Goal: Check status: Check status

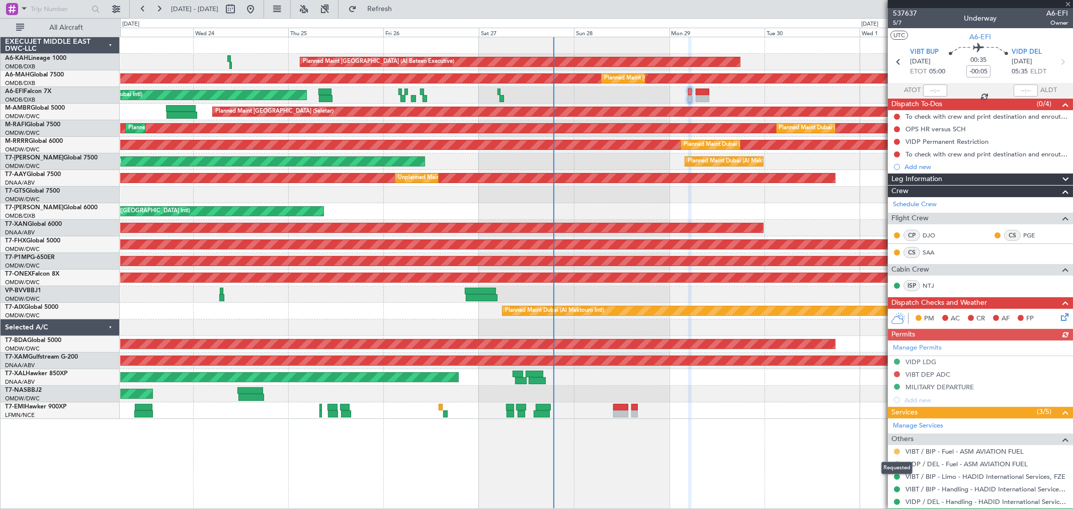
click at [897, 454] on button at bounding box center [897, 452] width 6 height 6
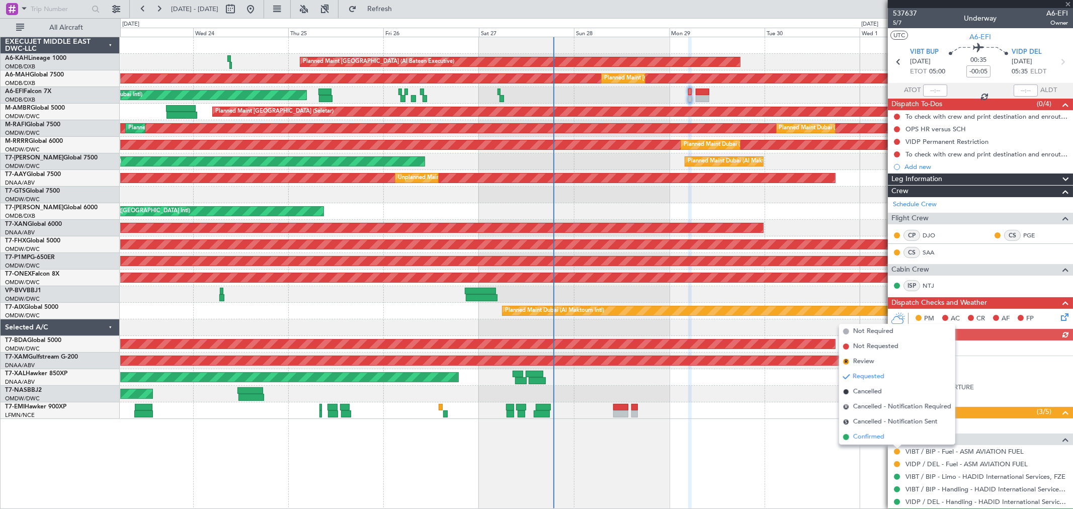
click at [883, 440] on span "Confirmed" at bounding box center [868, 437] width 31 height 10
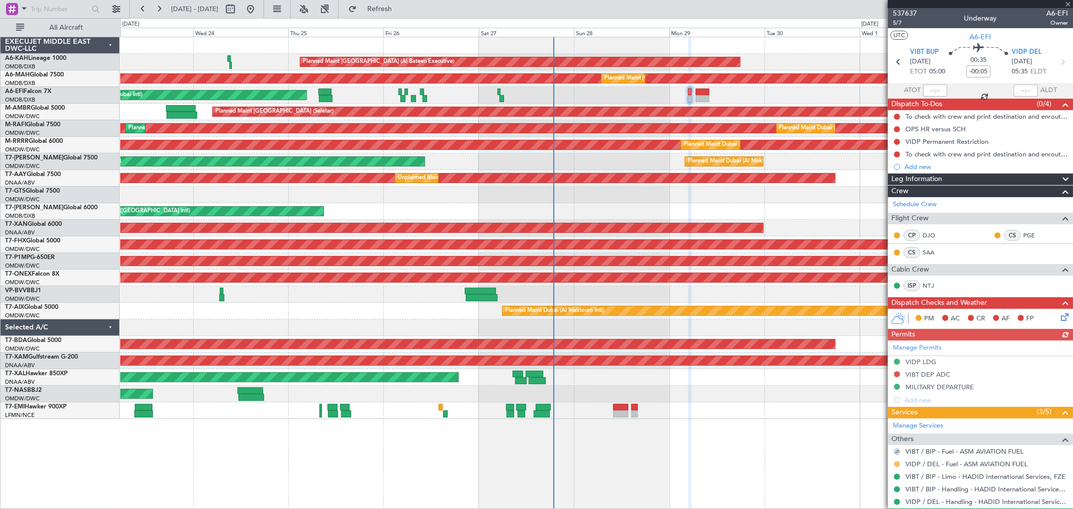
click at [896, 464] on button at bounding box center [897, 464] width 6 height 6
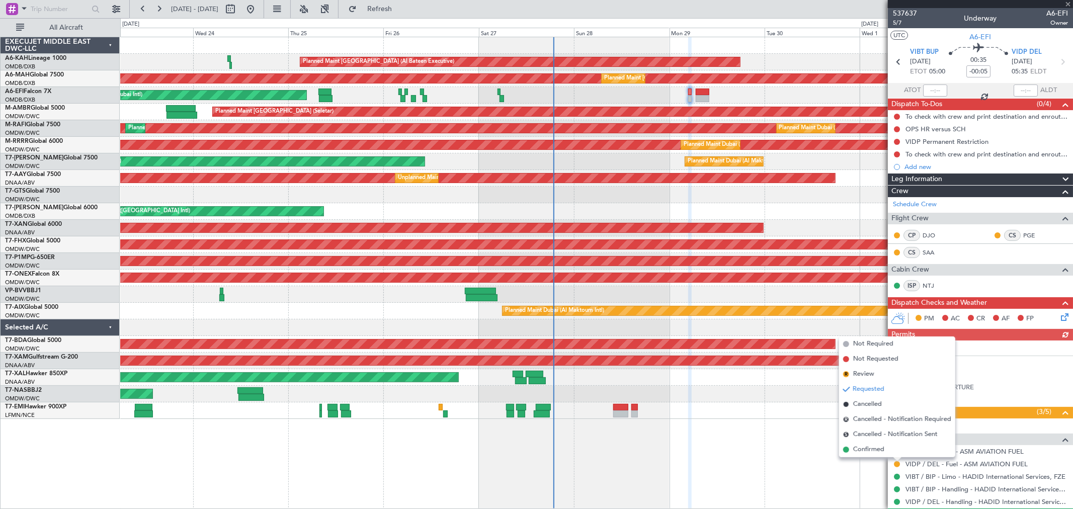
drag, startPoint x: 873, startPoint y: 453, endPoint x: 866, endPoint y: 419, distance: 33.9
click at [873, 450] on span "Confirmed" at bounding box center [868, 450] width 31 height 10
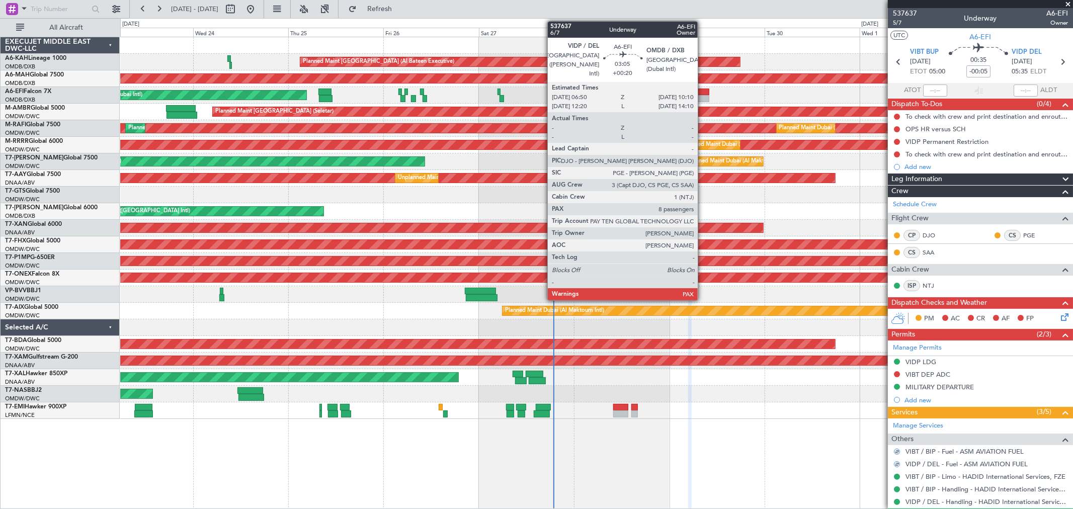
click at [703, 91] on div at bounding box center [703, 92] width 14 height 7
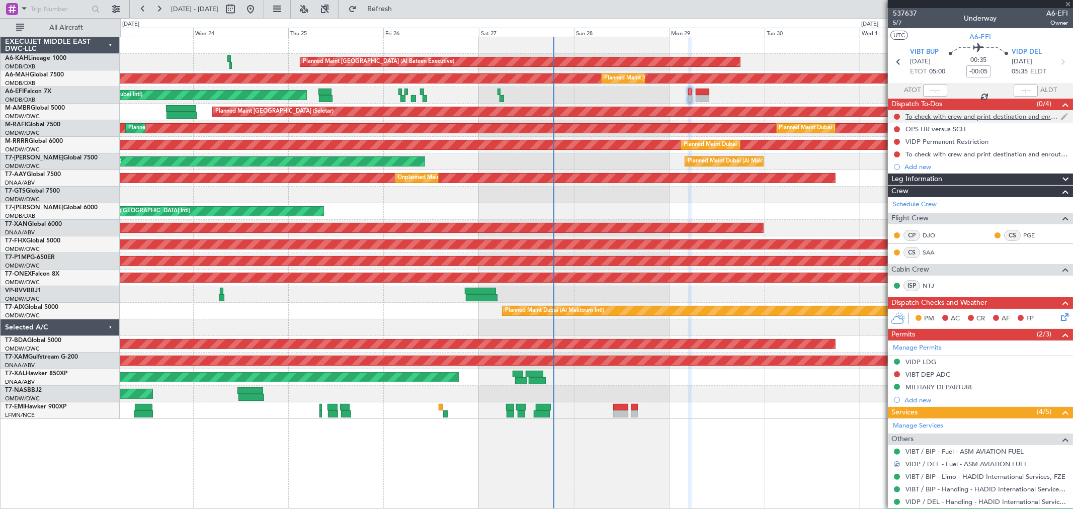
type input "+00:20"
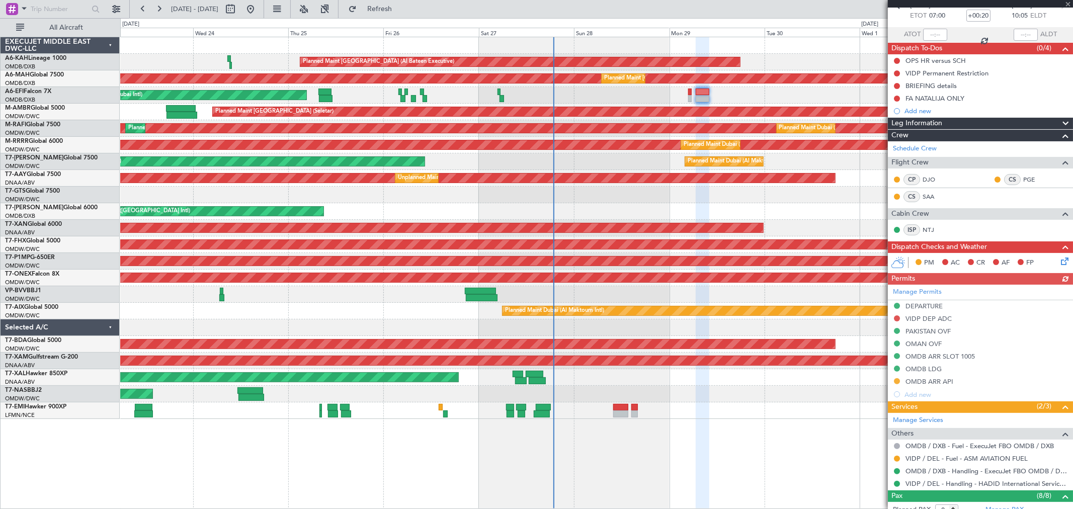
scroll to position [112, 0]
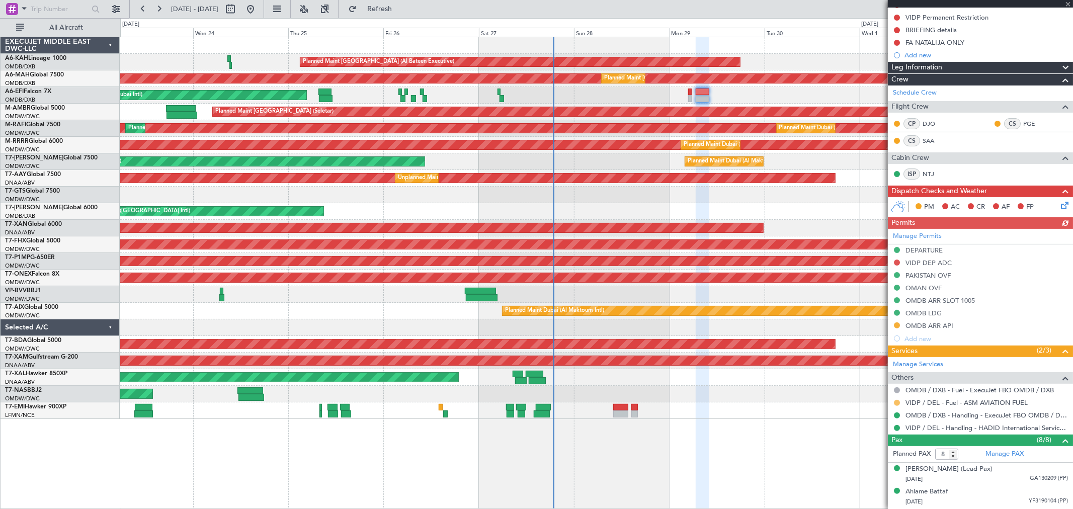
click at [896, 403] on button at bounding box center [897, 403] width 6 height 6
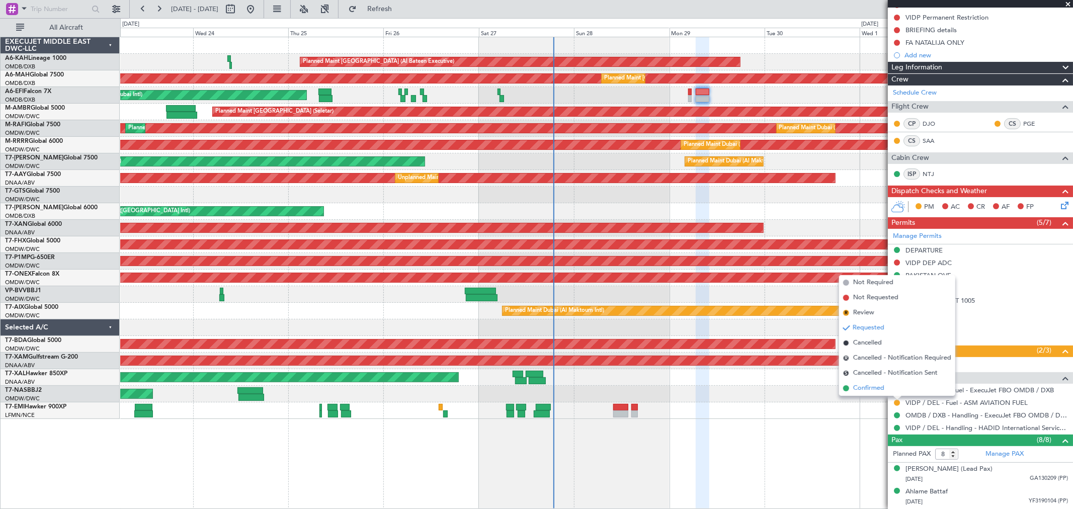
click at [875, 387] on span "Confirmed" at bounding box center [868, 388] width 31 height 10
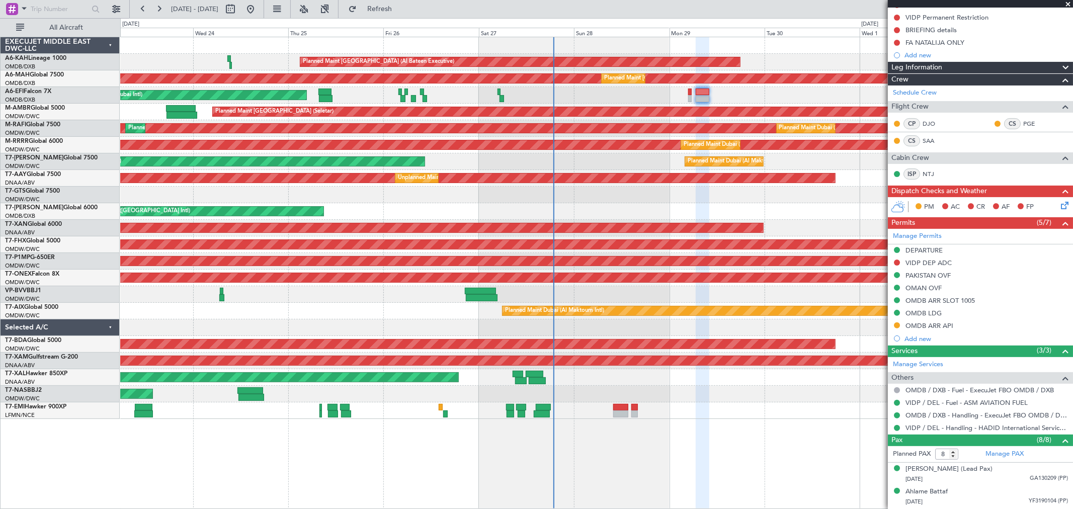
click at [1067, 6] on span at bounding box center [1068, 4] width 10 height 9
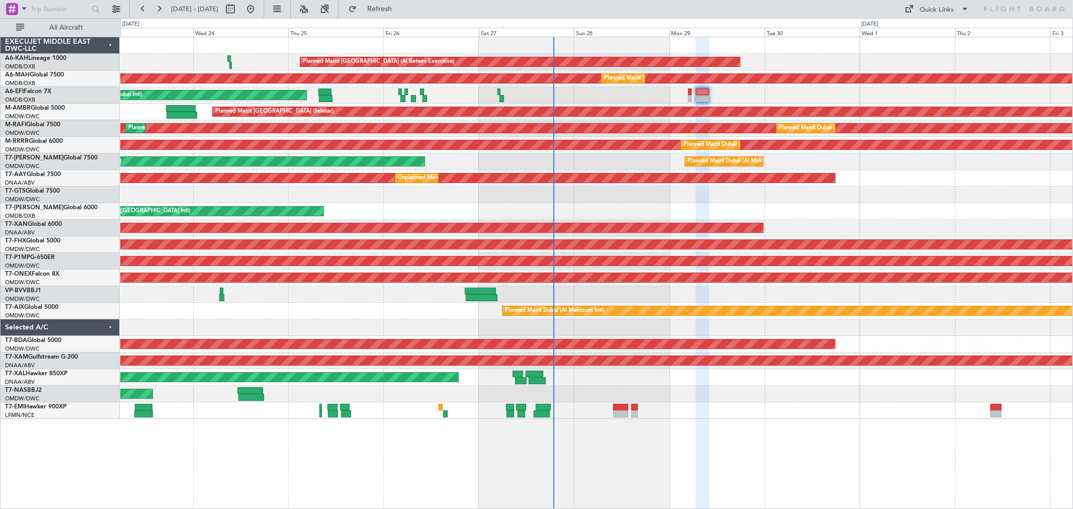
type input "0"
